Goal: Task Accomplishment & Management: Manage account settings

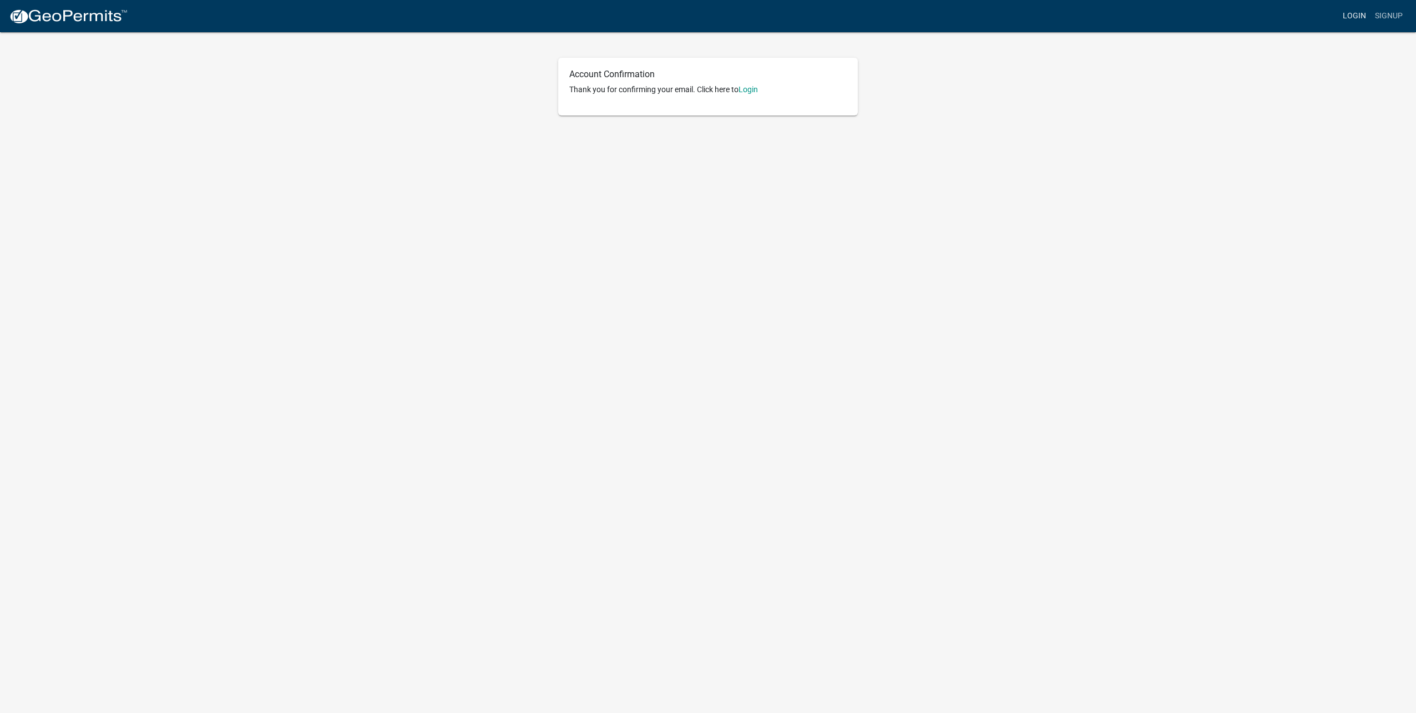
click at [1365, 19] on link "Login" at bounding box center [1354, 16] width 32 height 21
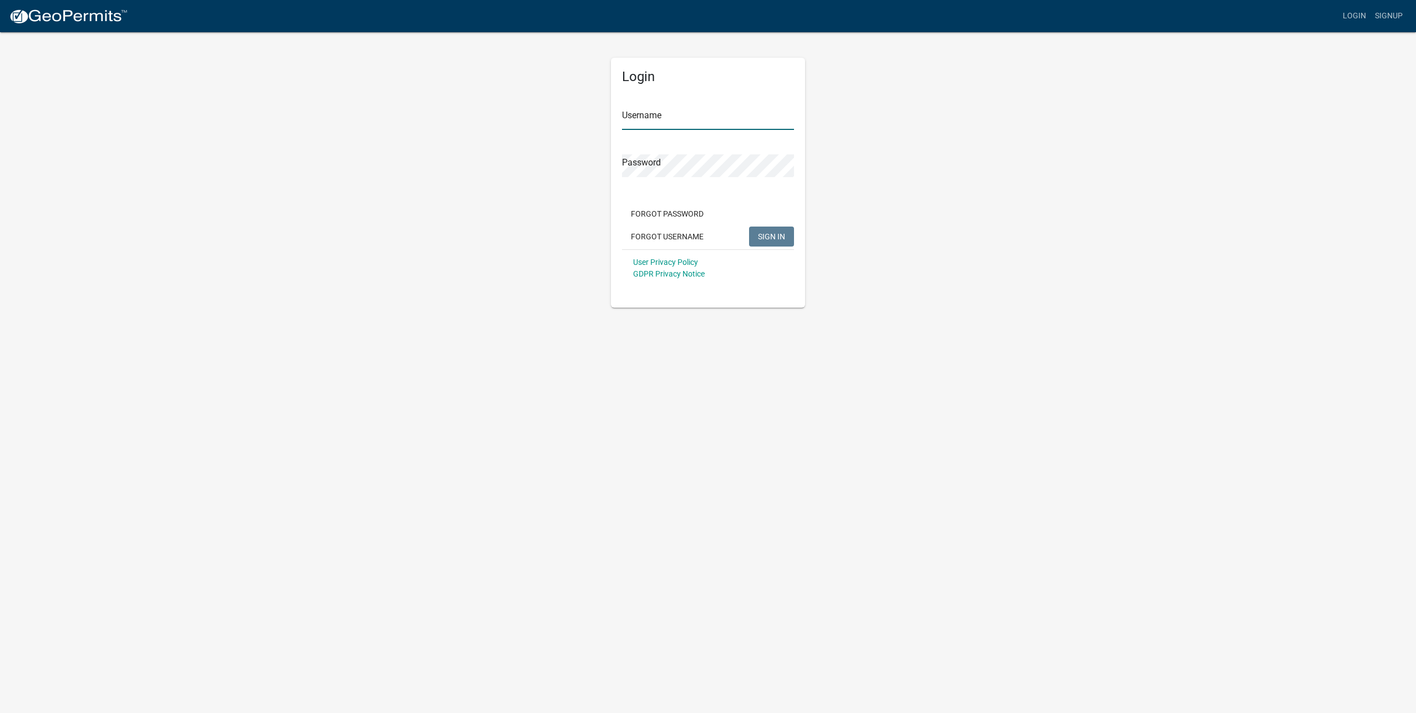
type input "[EMAIL_ADDRESS][DOMAIN_NAME]"
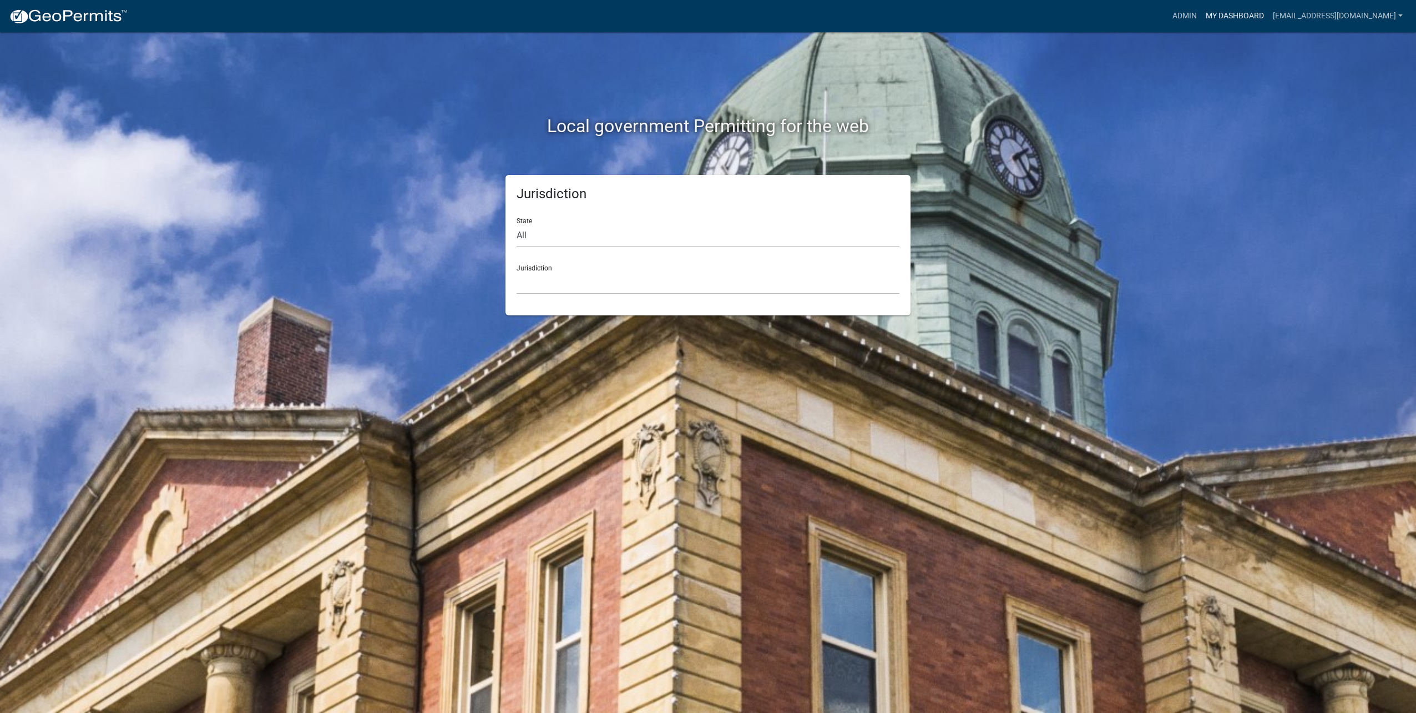
click at [1236, 17] on link "My Dashboard" at bounding box center [1234, 16] width 67 height 21
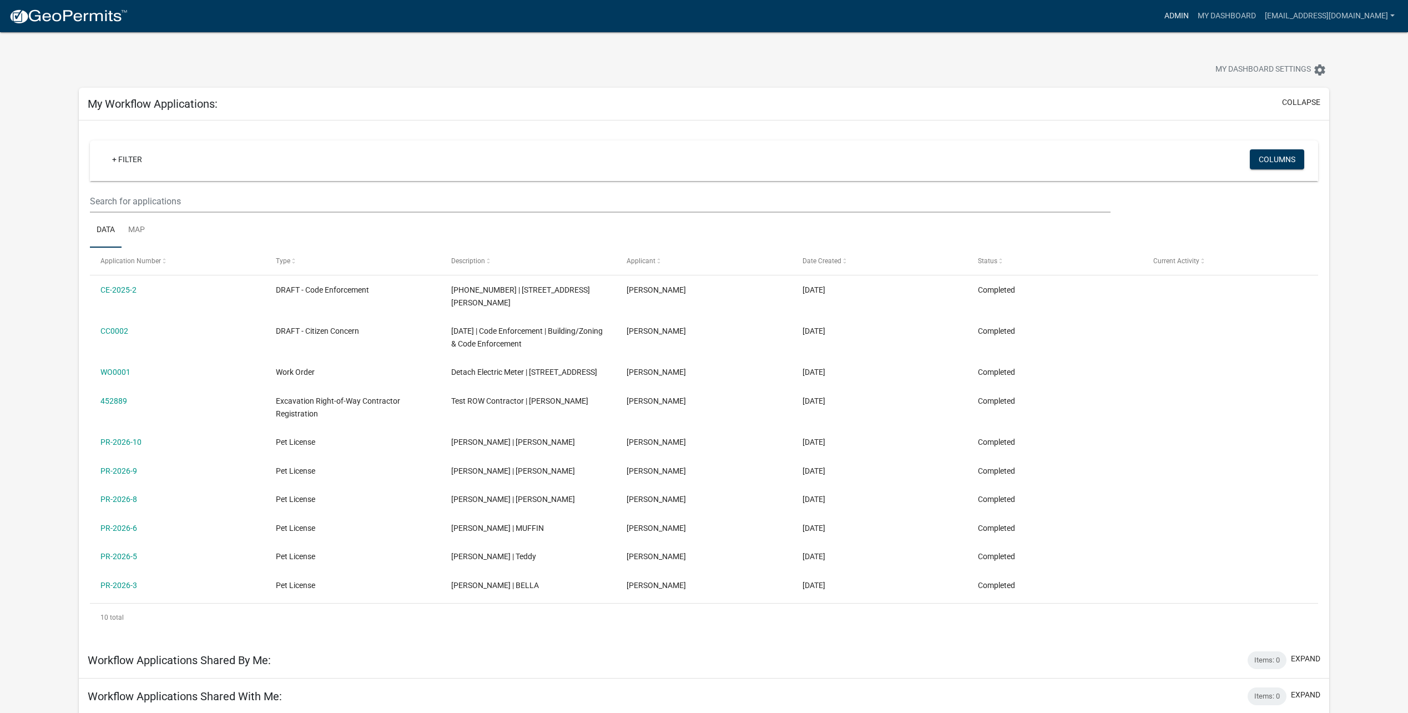
click at [1186, 21] on link "Admin" at bounding box center [1176, 16] width 33 height 21
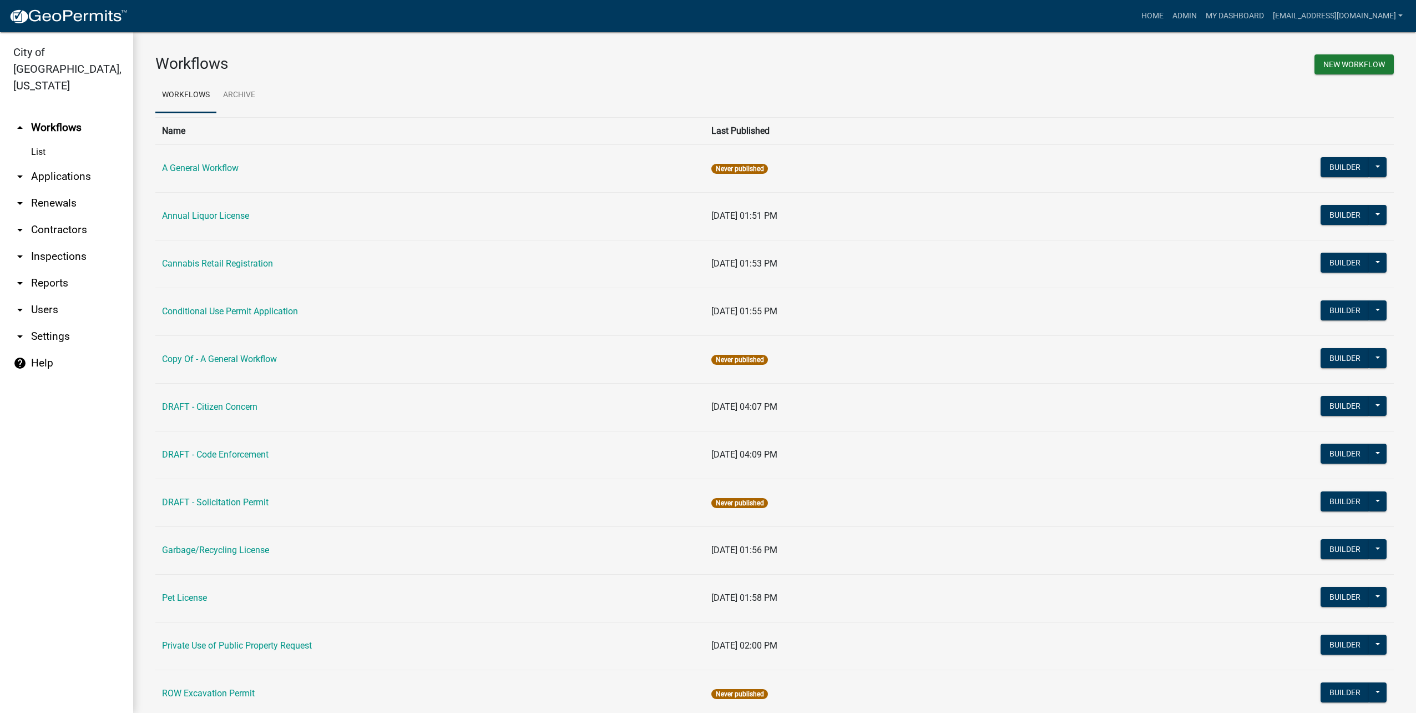
click at [42, 296] on link "arrow_drop_down Users" at bounding box center [66, 309] width 133 height 27
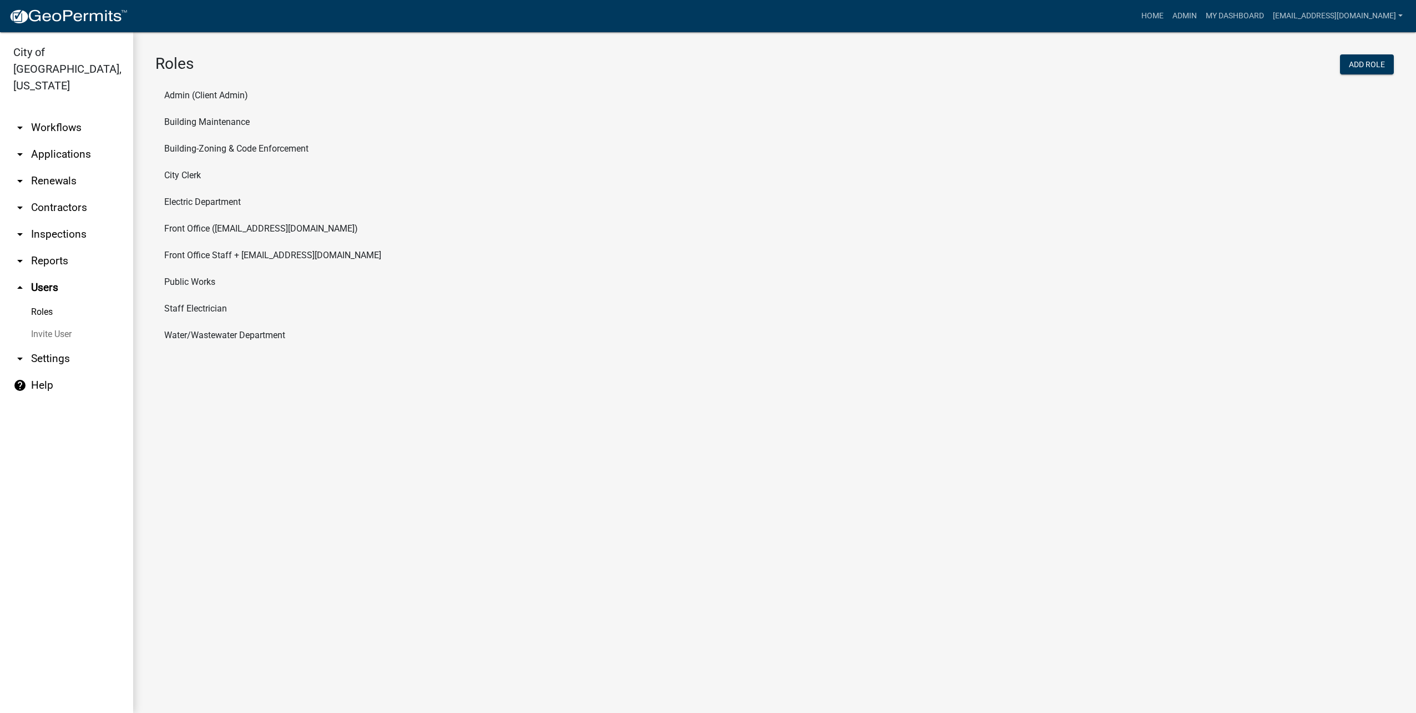
click at [66, 323] on link "Invite User" at bounding box center [66, 334] width 133 height 22
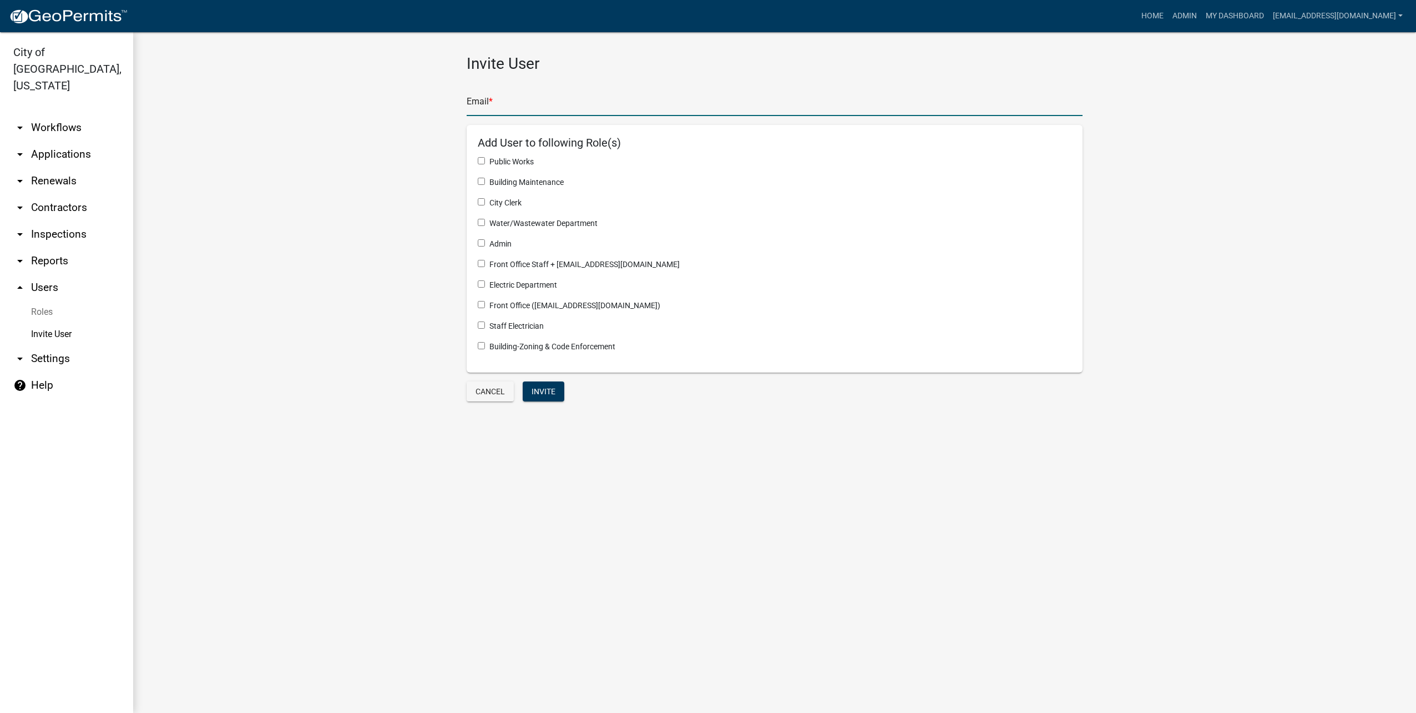
click at [528, 109] on input "text" at bounding box center [775, 104] width 616 height 23
type input "[PERSON_NAME][EMAIL_ADDRESS][DOMAIN_NAME]"
click at [557, 386] on button "Invite" at bounding box center [544, 391] width 42 height 20
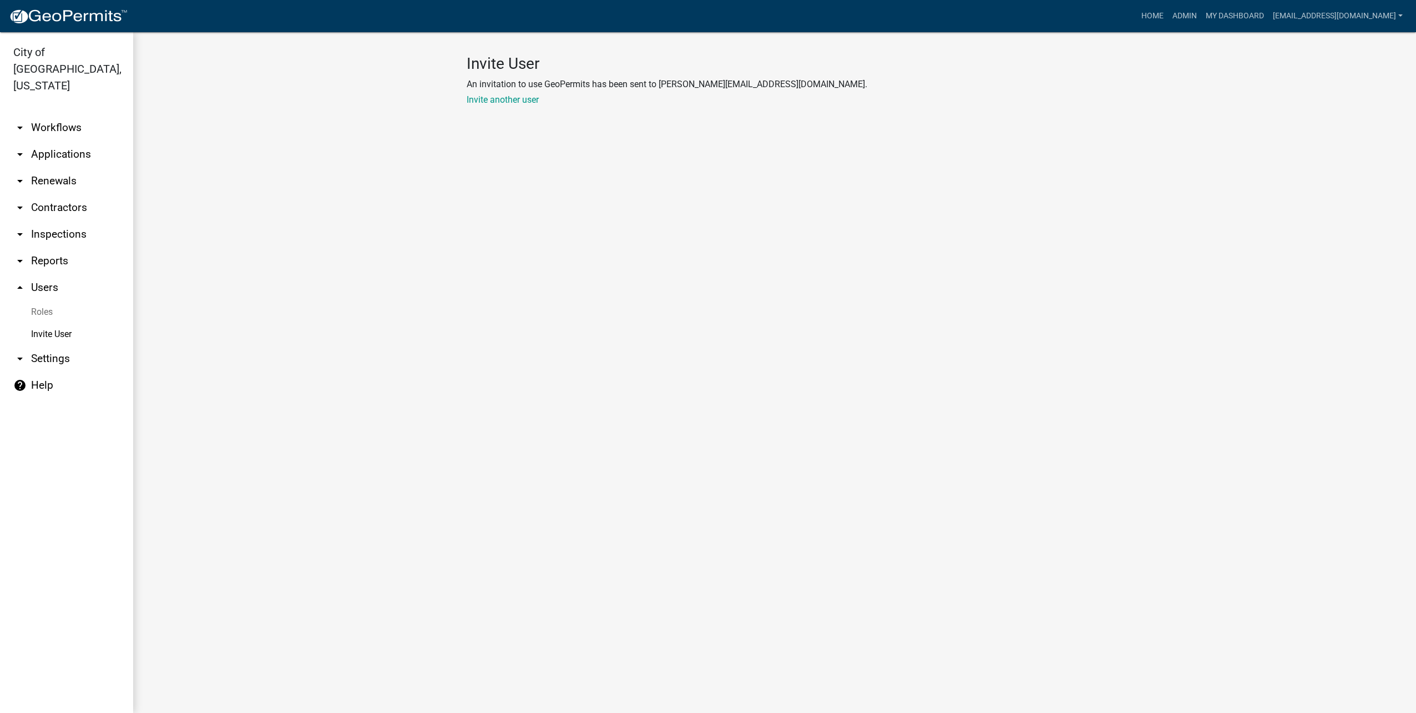
click at [54, 301] on link "Roles" at bounding box center [66, 312] width 133 height 22
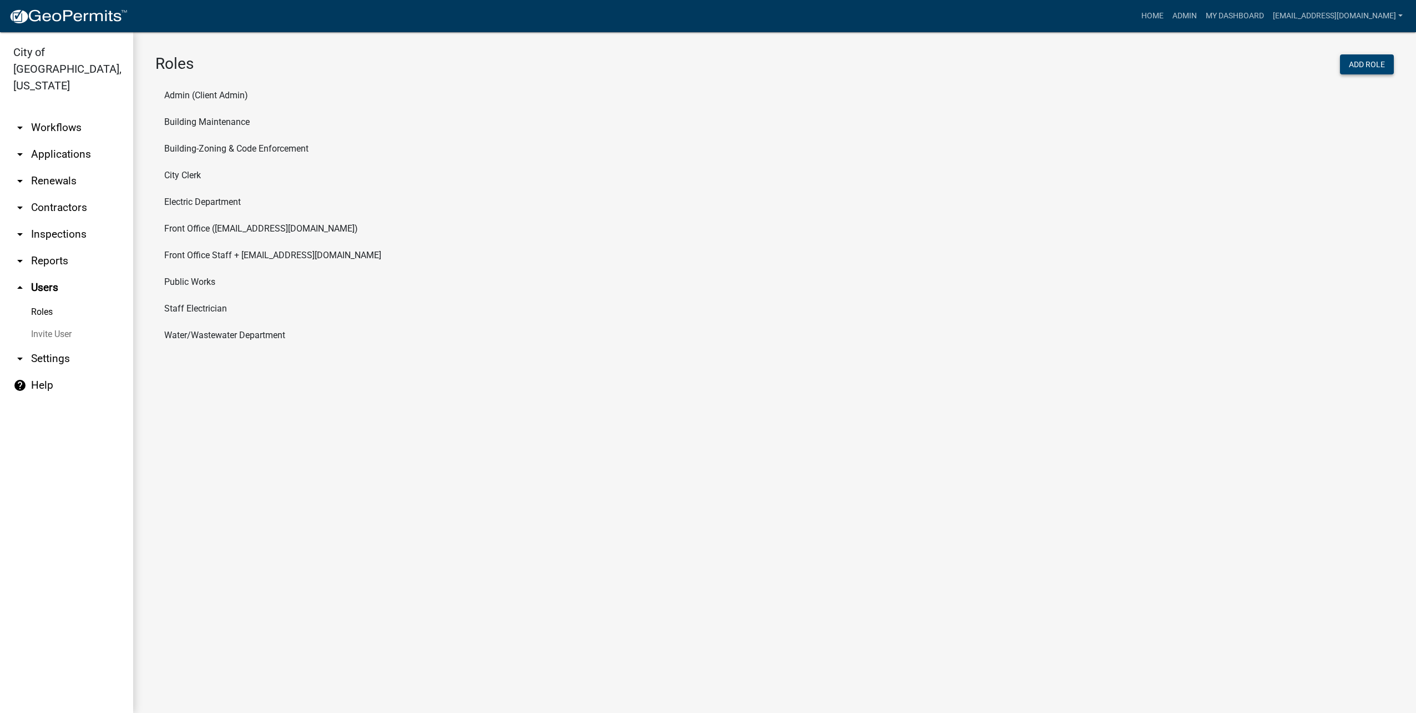
click at [1379, 71] on button "Add Role" at bounding box center [1367, 64] width 54 height 20
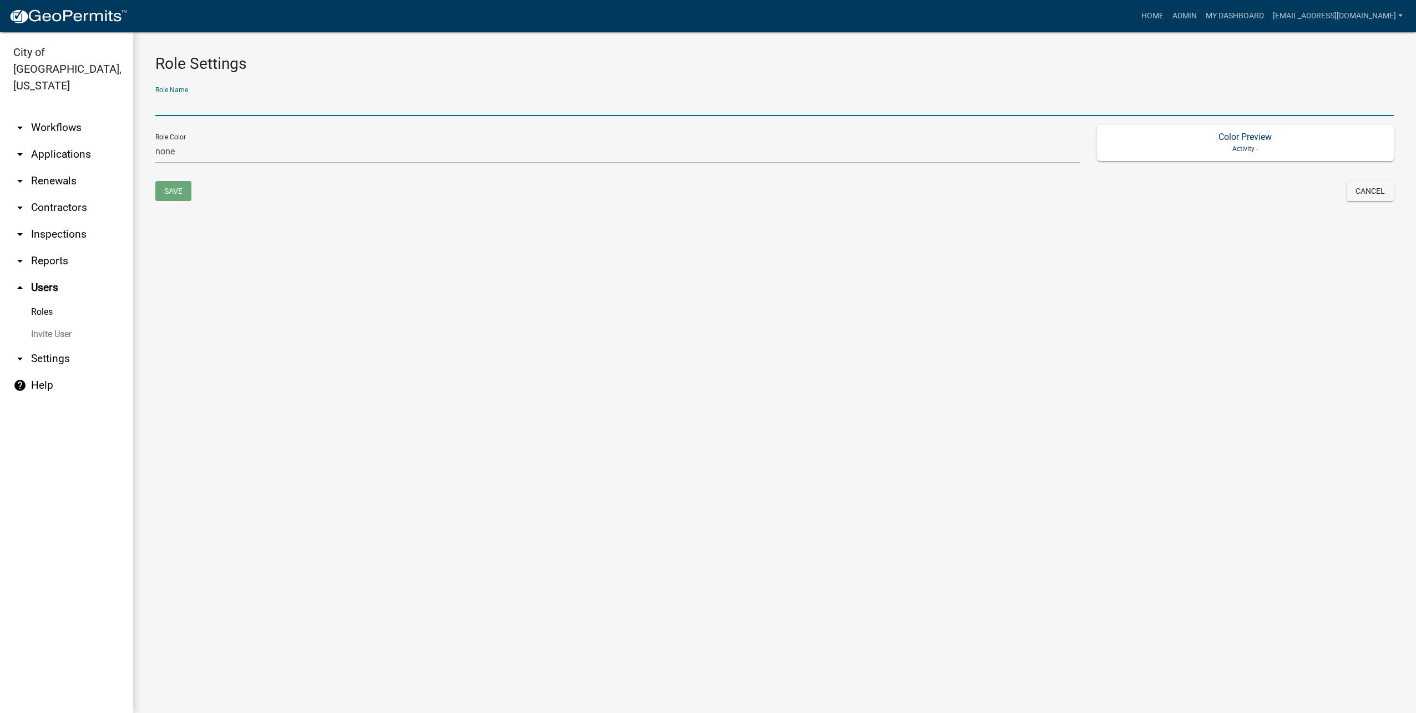
click at [406, 110] on input "text" at bounding box center [774, 104] width 1239 height 23
type input "Accountant"
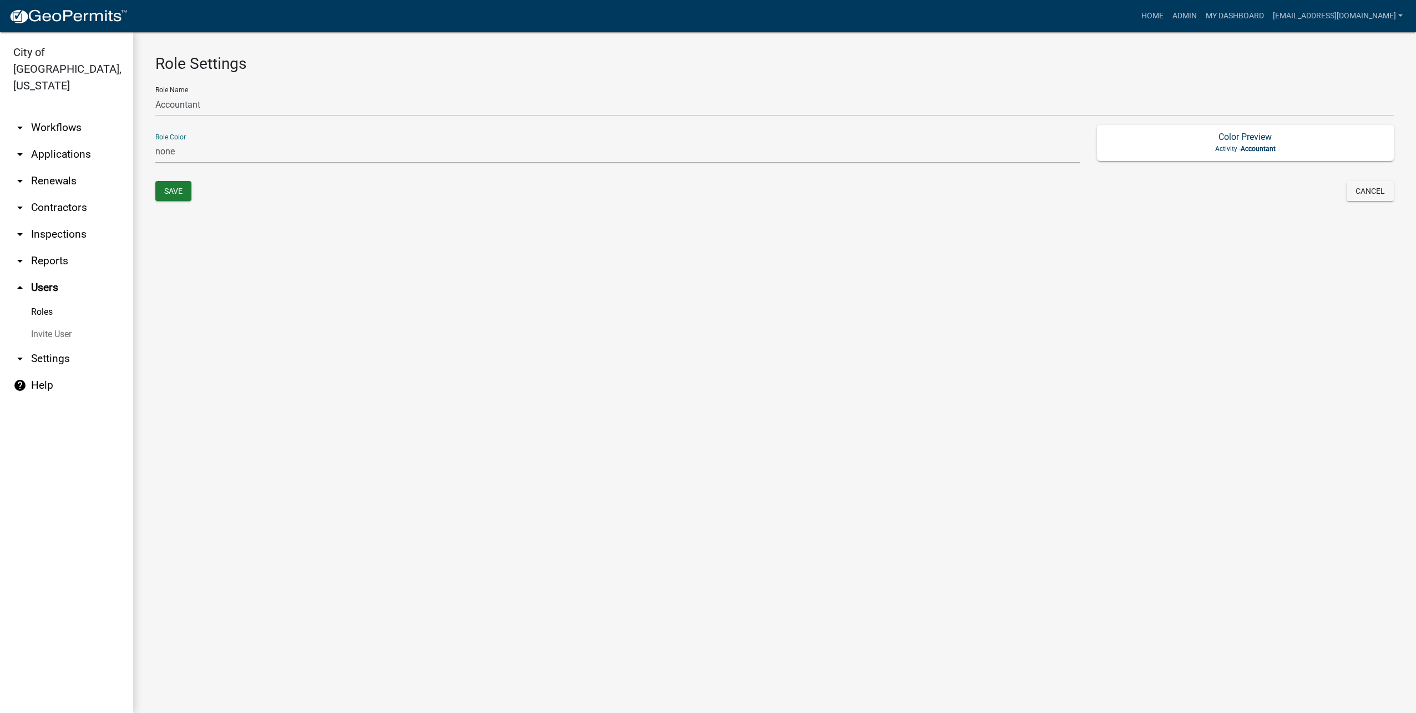
click at [380, 147] on select "none green yellow orange red purple light-blue light-green light-yellow" at bounding box center [617, 151] width 925 height 23
click at [380, 148] on select "none green yellow orange red purple light-blue light-green light-yellow" at bounding box center [617, 151] width 925 height 23
click at [170, 191] on button "Save" at bounding box center [173, 191] width 36 height 20
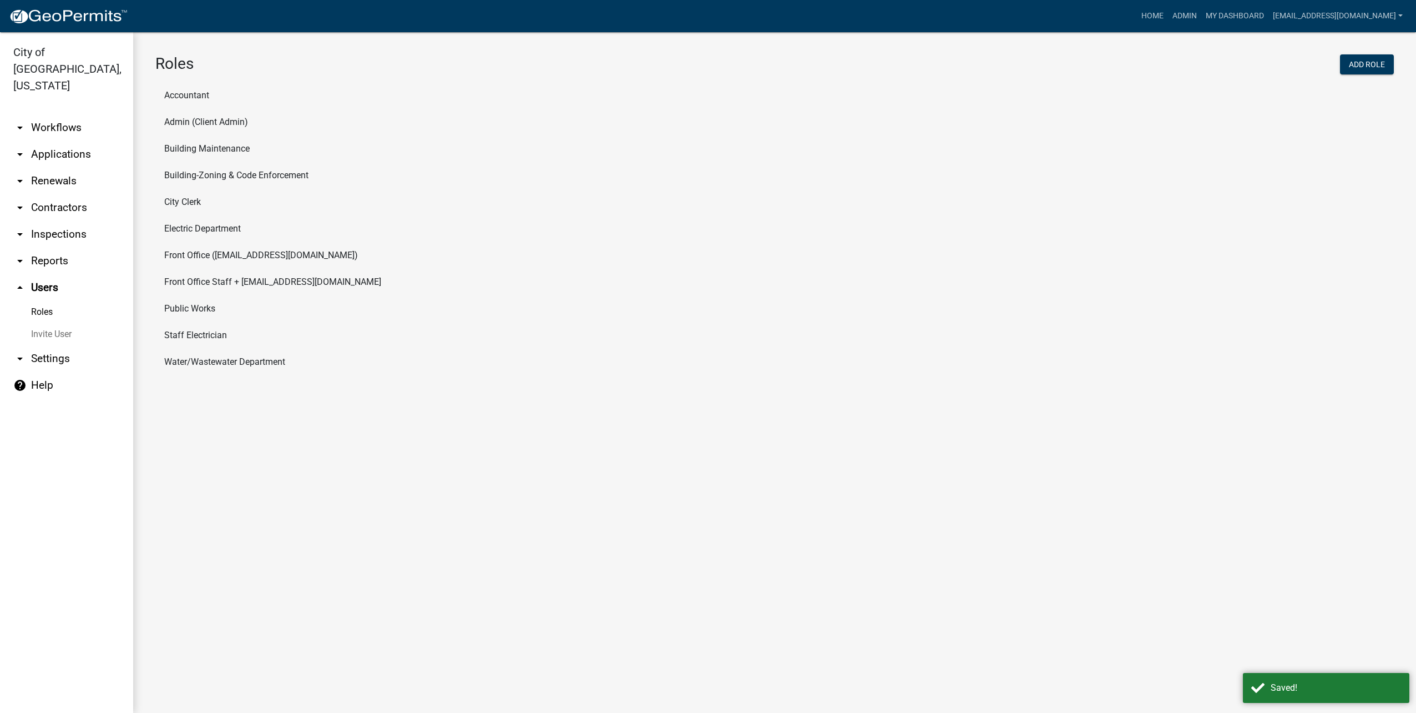
click at [179, 91] on li "Accountant" at bounding box center [774, 95] width 1239 height 27
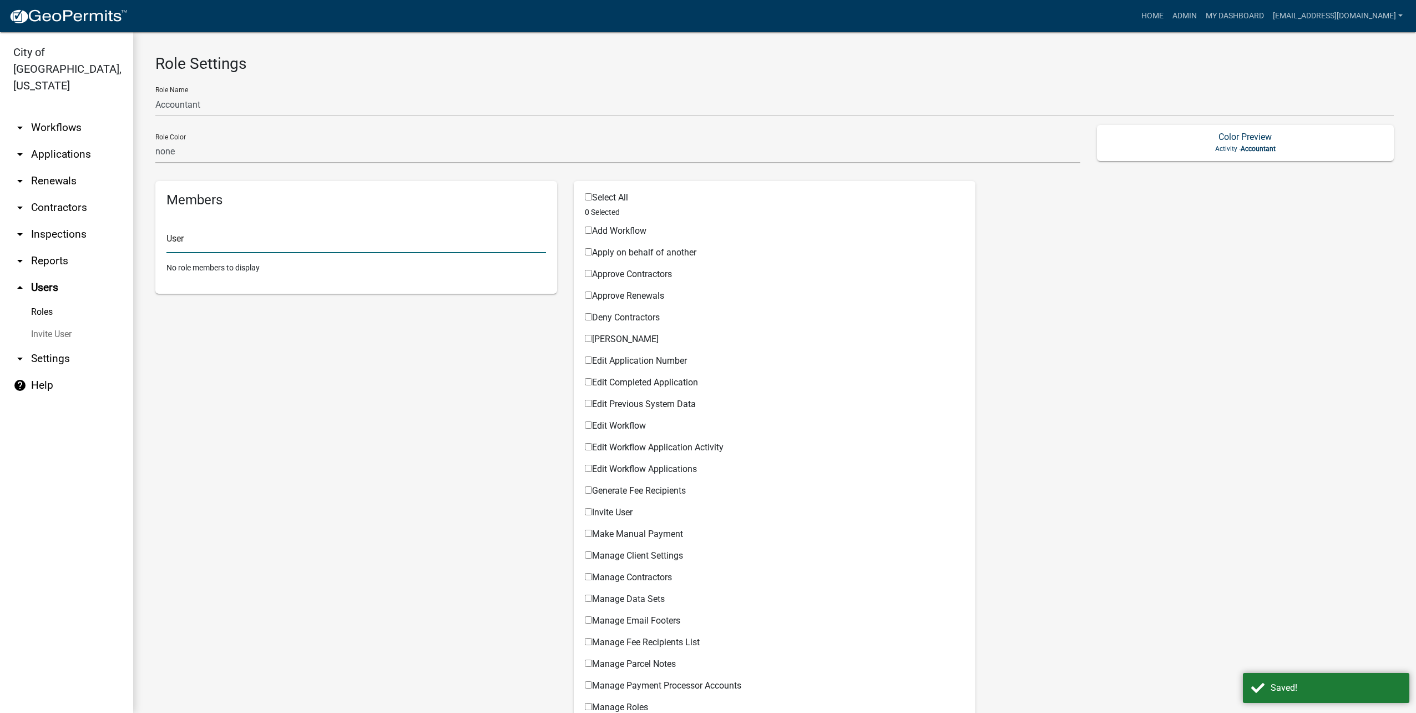
click at [394, 239] on input "text" at bounding box center [356, 241] width 380 height 23
type input "[PERSON_NAME]"
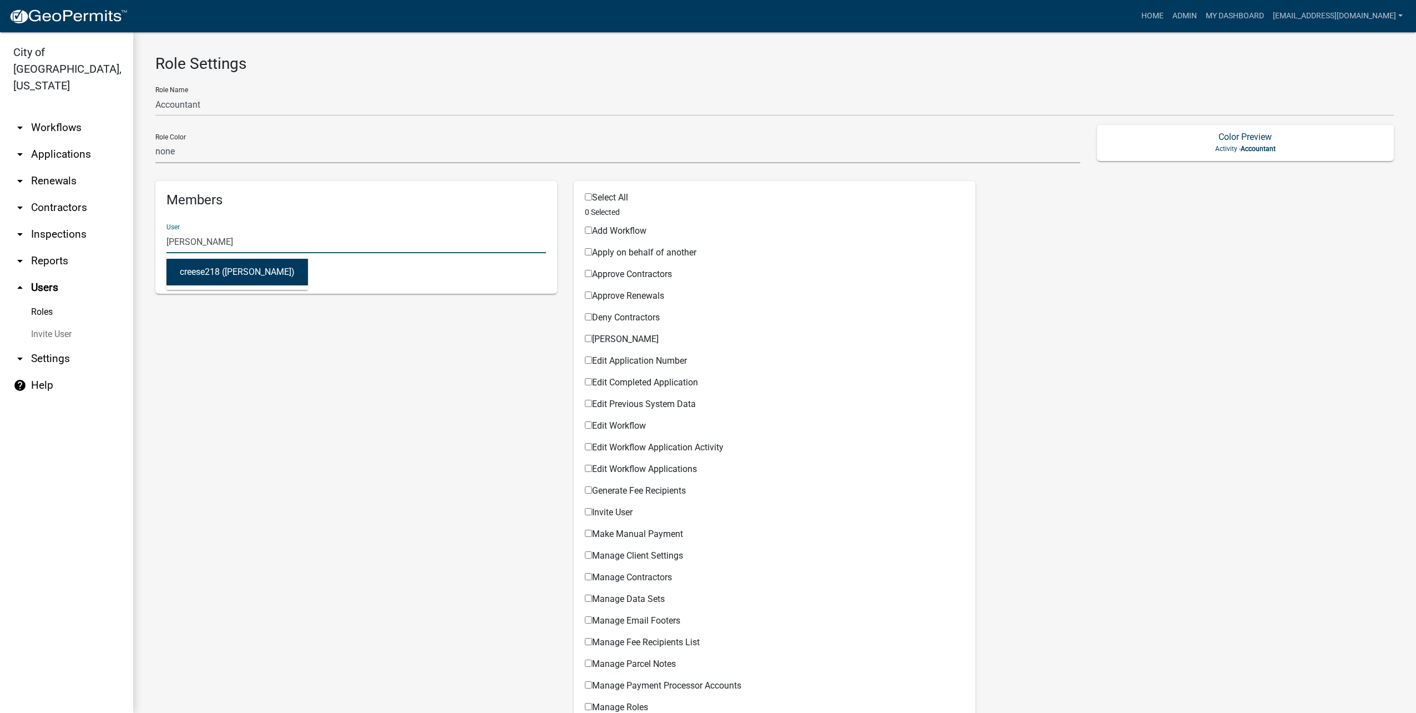
drag, startPoint x: 344, startPoint y: 242, endPoint x: 127, endPoint y: 228, distance: 218.0
click at [119, 229] on div "City of [GEOGRAPHIC_DATA], [US_STATE] arrow_drop_down Workflows List arrow_drop…" at bounding box center [708, 372] width 1416 height 680
drag, startPoint x: 1059, startPoint y: 290, endPoint x: 1065, endPoint y: 295, distance: 8.2
click at [1059, 290] on div "Members User creese218 ([PERSON_NAME]) No role members to display Select All 0 …" at bounding box center [774, 720] width 1255 height 1096
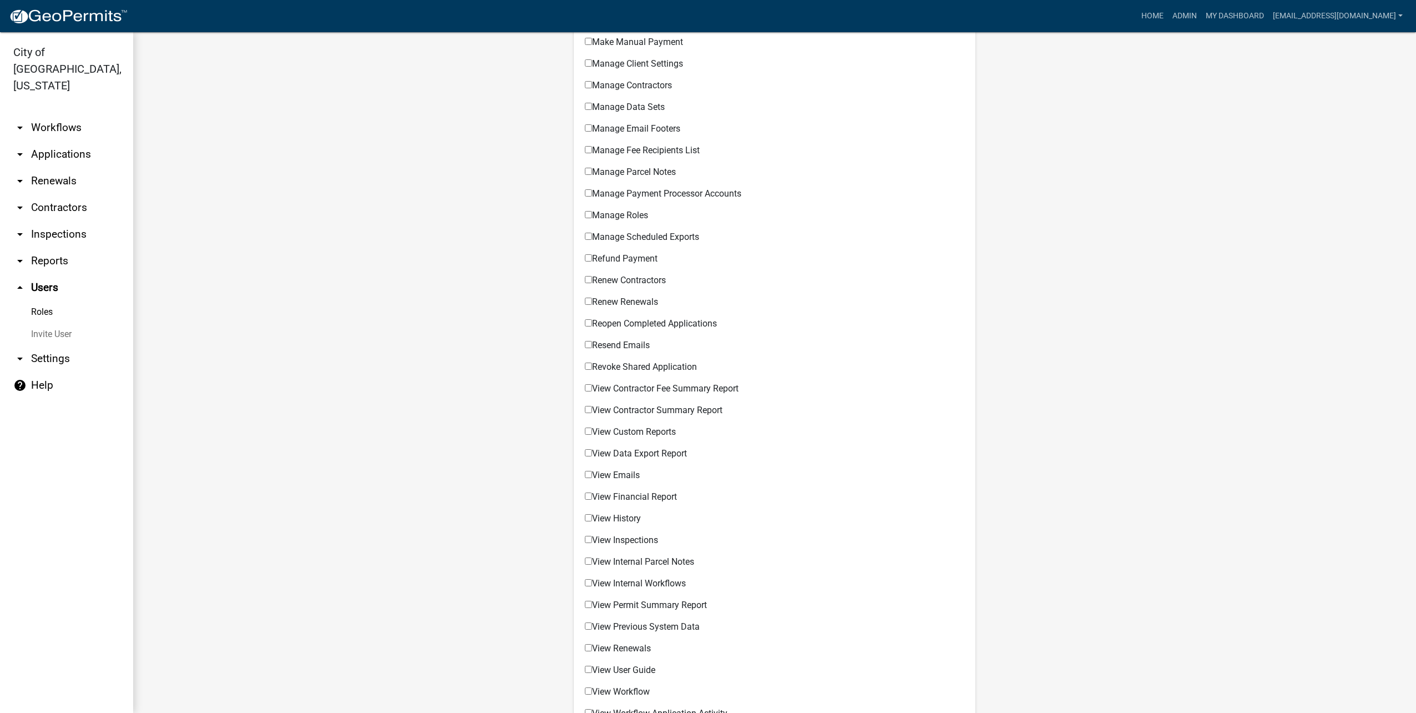
scroll to position [555, 0]
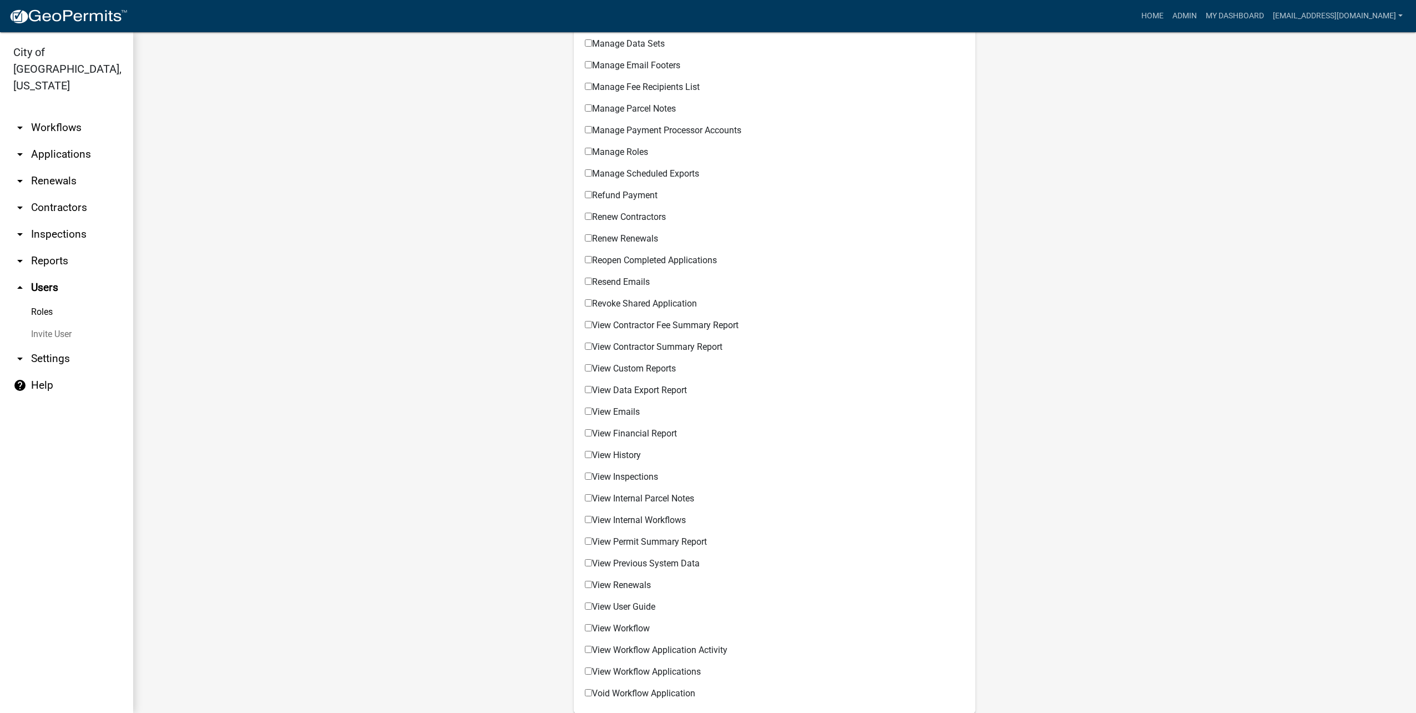
click at [588, 323] on input "View Contractor Fee Summary Report" at bounding box center [588, 324] width 7 height 7
checkbox input "true"
click at [585, 343] on input "View Contractor Summary Report" at bounding box center [588, 345] width 7 height 7
checkbox input "true"
click at [585, 367] on input "View Custom Reports" at bounding box center [588, 367] width 7 height 7
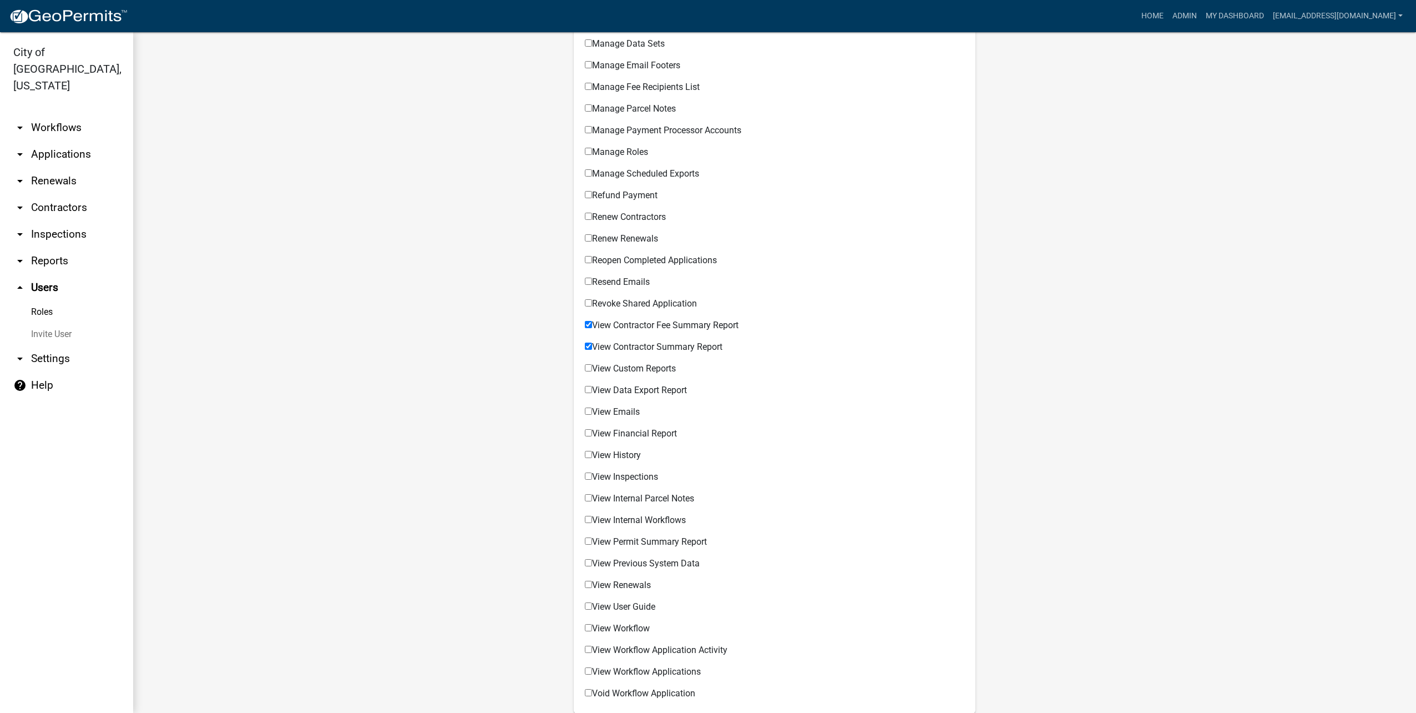
checkbox input "true"
click at [585, 390] on input "View Data Export Report" at bounding box center [588, 389] width 7 height 7
checkbox input "true"
click at [581, 411] on div "Select All 4 Selected Add Workflow Permissible Items Apply on behalf of another…" at bounding box center [775, 169] width 402 height 1087
click at [585, 431] on input "View Financial Report" at bounding box center [588, 432] width 7 height 7
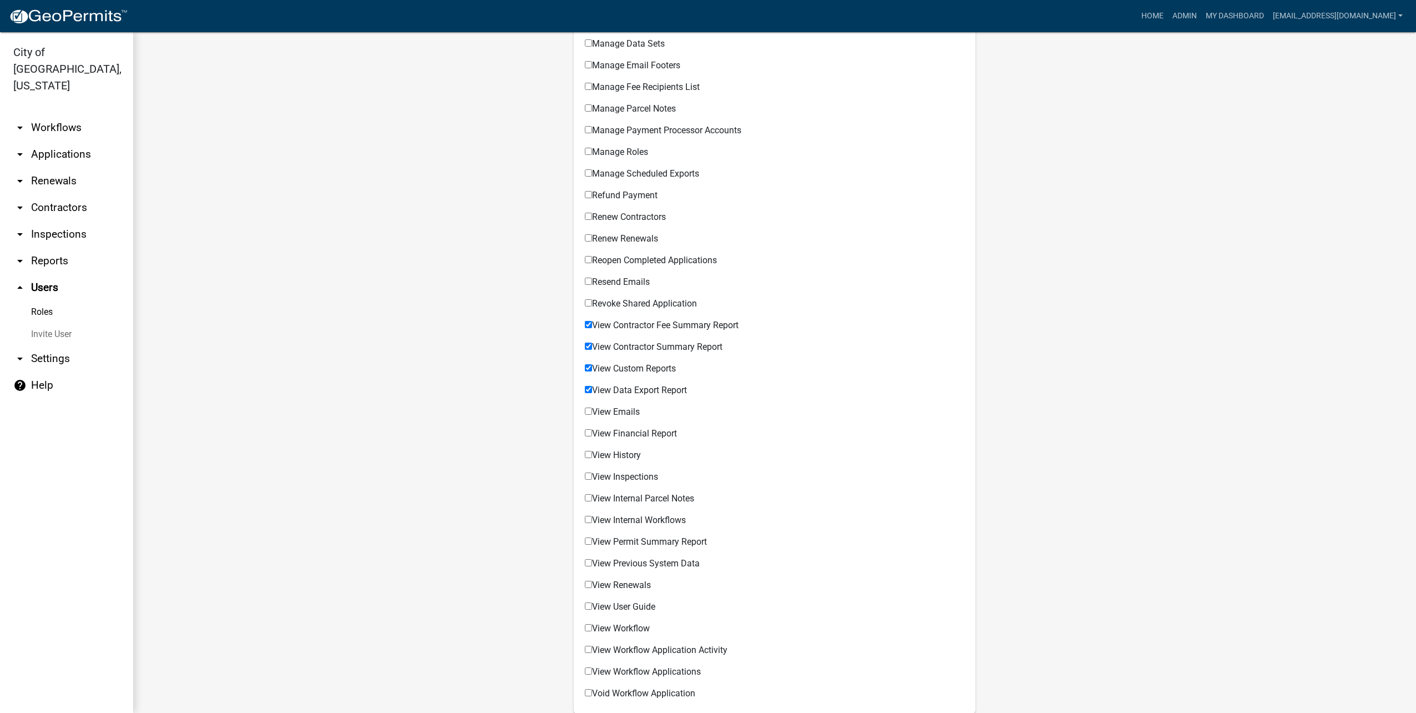
checkbox input "true"
click at [588, 409] on input "View Emails" at bounding box center [588, 410] width 7 height 7
checkbox input "true"
click at [585, 456] on input "View History" at bounding box center [588, 454] width 7 height 7
checkbox input "true"
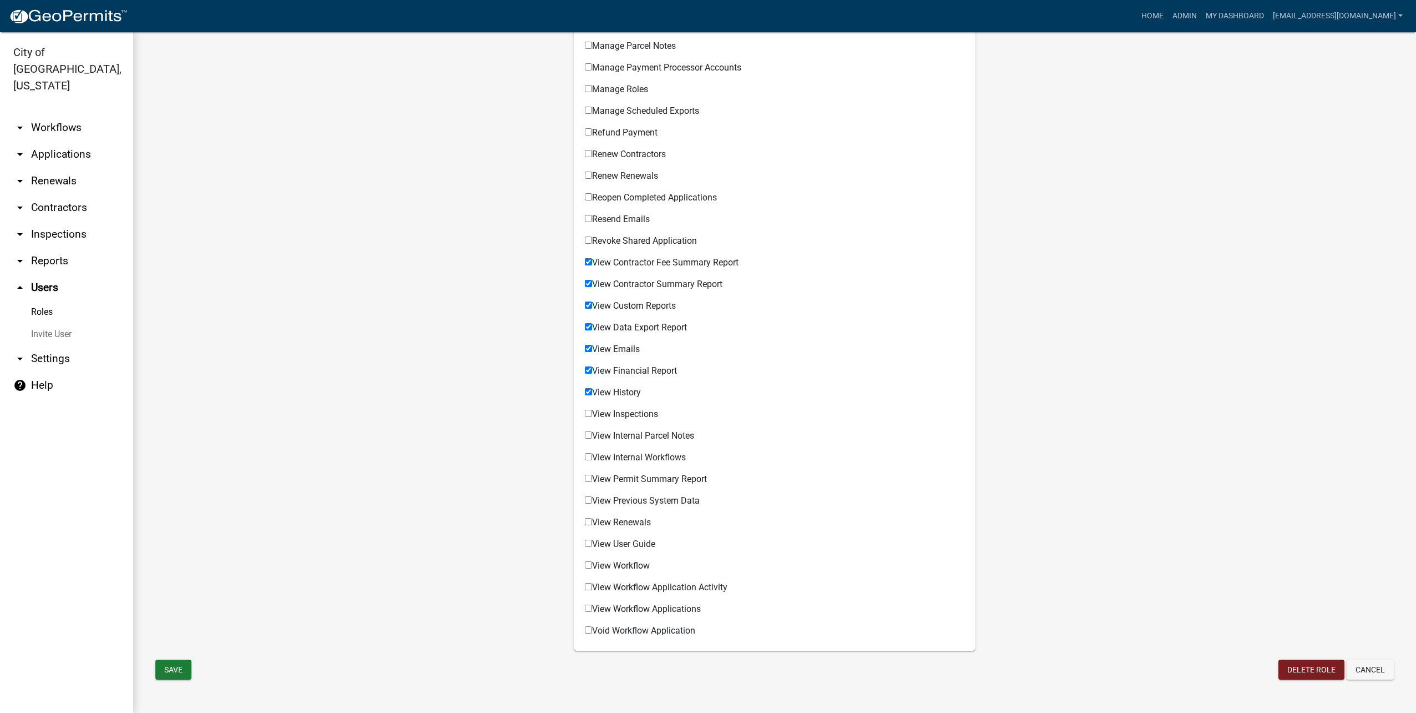
scroll to position [619, 0]
click at [586, 411] on input "View Inspections" at bounding box center [588, 411] width 7 height 7
checkbox input "true"
click at [587, 436] on input "View Internal Parcel Notes" at bounding box center [588, 433] width 7 height 7
checkbox input "true"
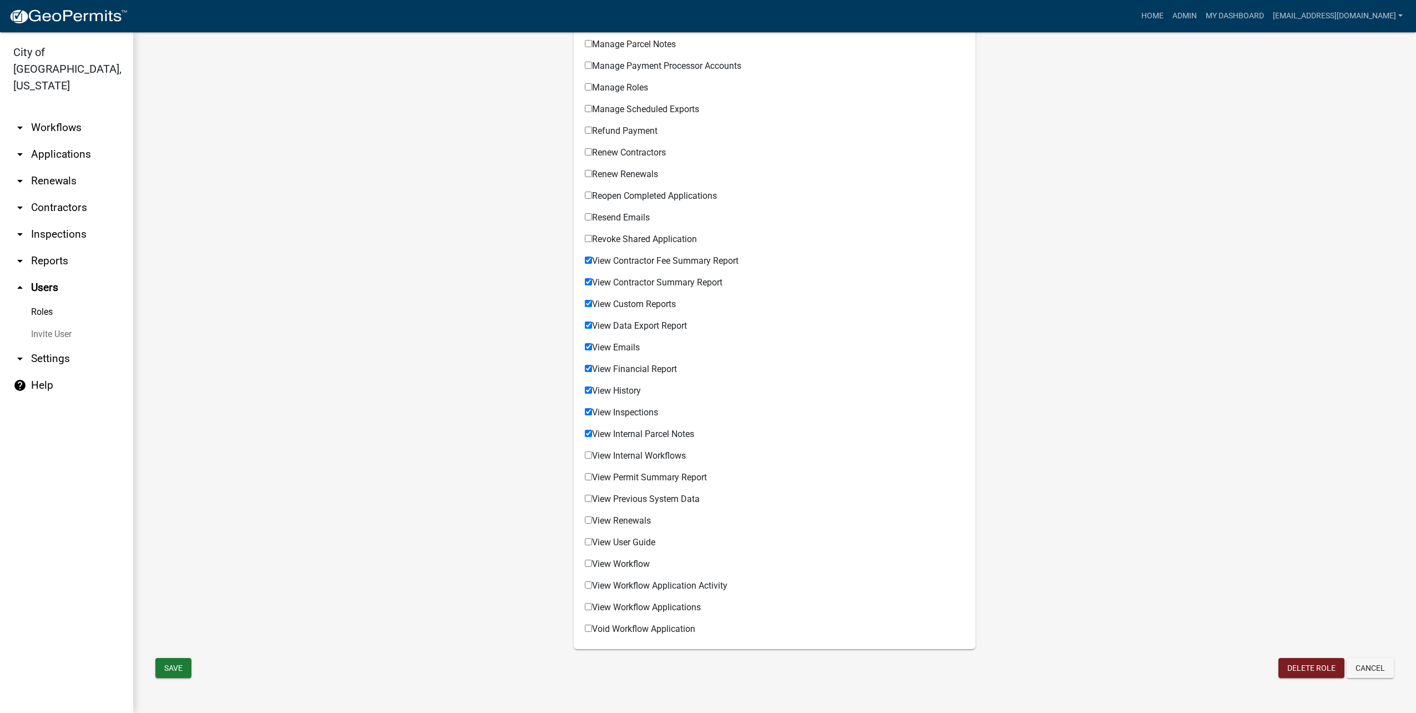
click at [586, 453] on input "View Internal Workflows" at bounding box center [588, 454] width 7 height 7
checkbox input "true"
click at [586, 475] on input "View Permit Summary Report" at bounding box center [588, 476] width 7 height 7
checkbox input "true"
click at [587, 493] on div "View Previous System Data Permissible Items" at bounding box center [775, 497] width 380 height 22
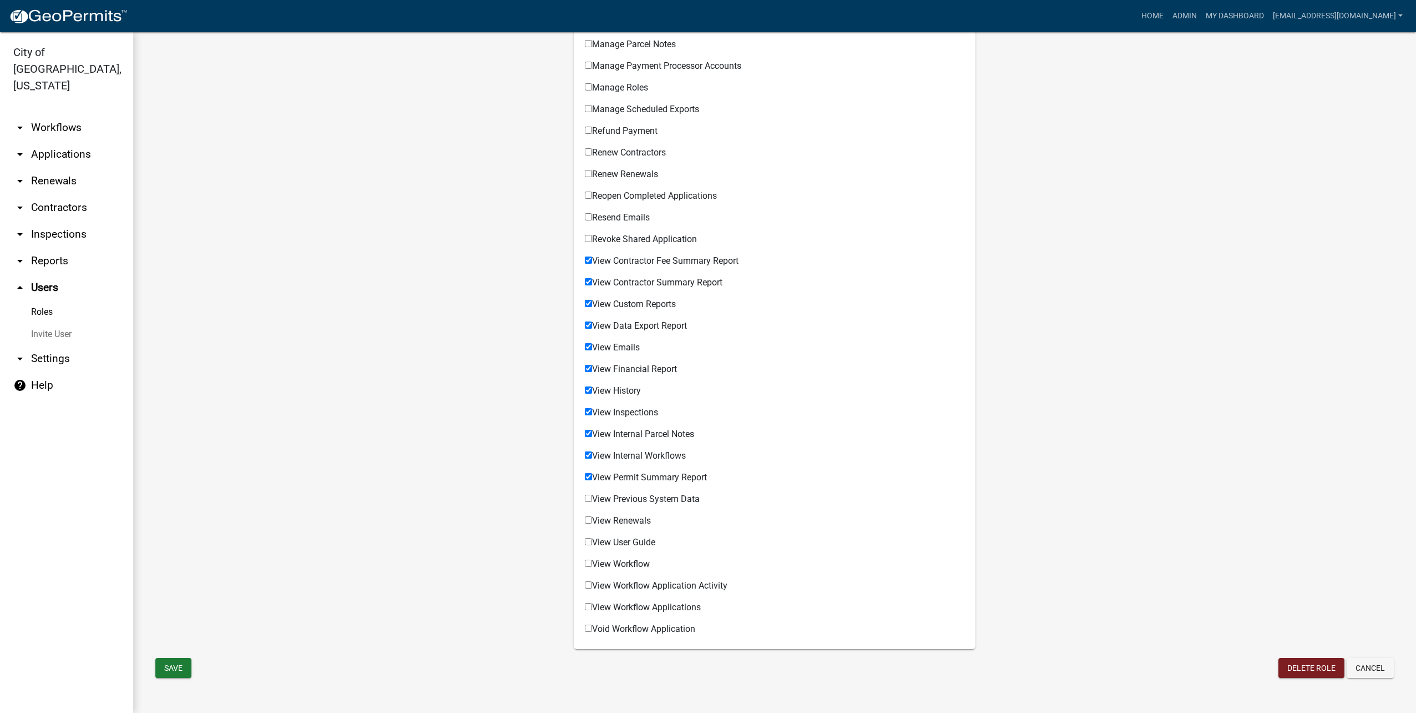
click at [586, 522] on input "View Renewals" at bounding box center [588, 519] width 7 height 7
checkbox input "true"
click at [586, 495] on input "View Previous System Data" at bounding box center [588, 497] width 7 height 7
checkbox input "true"
click at [586, 538] on input "View User Guide" at bounding box center [588, 541] width 7 height 7
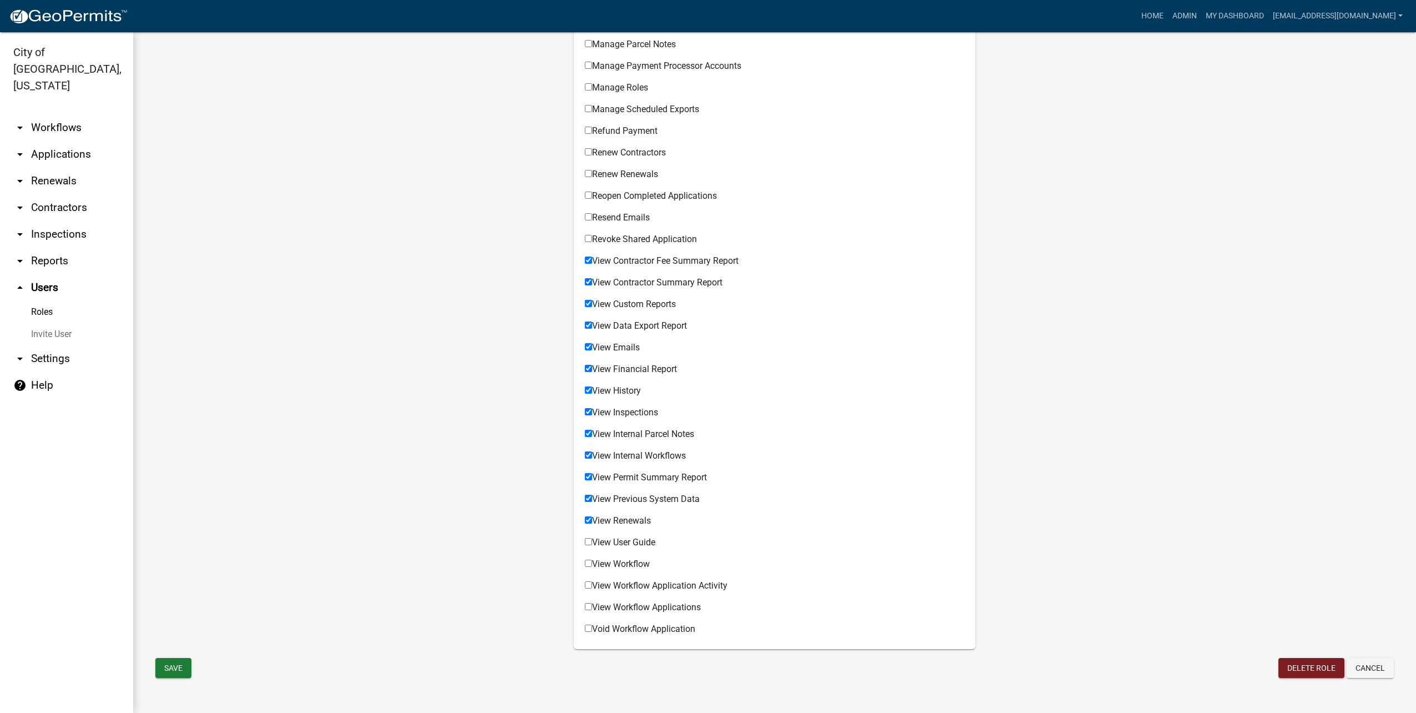
checkbox input "true"
click at [585, 565] on input "View Workflow" at bounding box center [588, 562] width 7 height 7
checkbox input "true"
click at [587, 584] on input "View Workflow Application Activity" at bounding box center [588, 584] width 7 height 7
checkbox input "true"
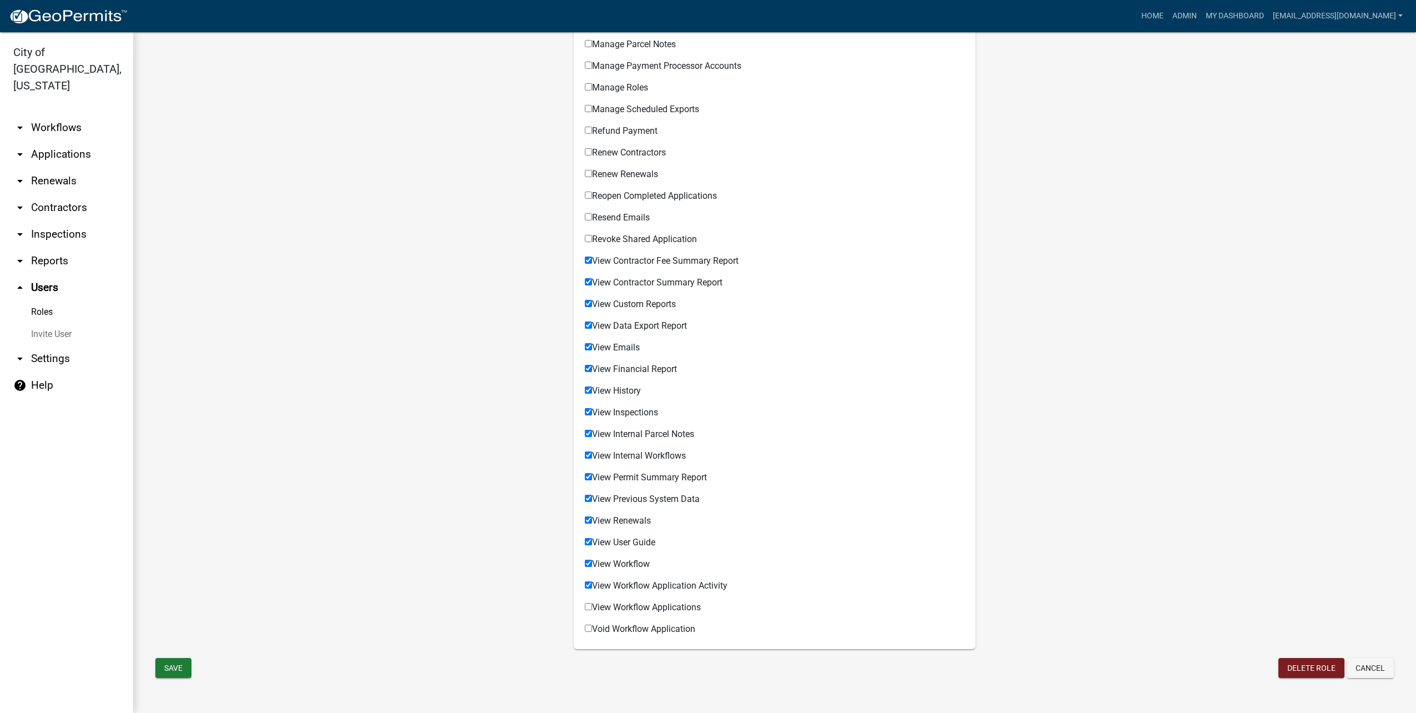
click at [585, 604] on input "View Workflow Applications" at bounding box center [588, 606] width 7 height 7
checkbox input "true"
click at [158, 670] on button "Save" at bounding box center [173, 668] width 36 height 20
